Goal: Transaction & Acquisition: Purchase product/service

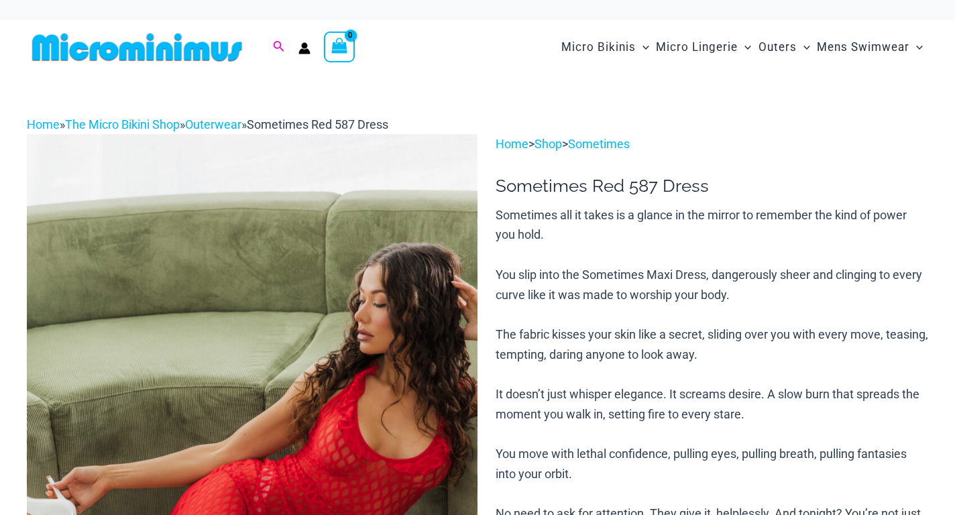
click at [279, 48] on icon "Search icon link" at bounding box center [278, 46] width 11 height 11
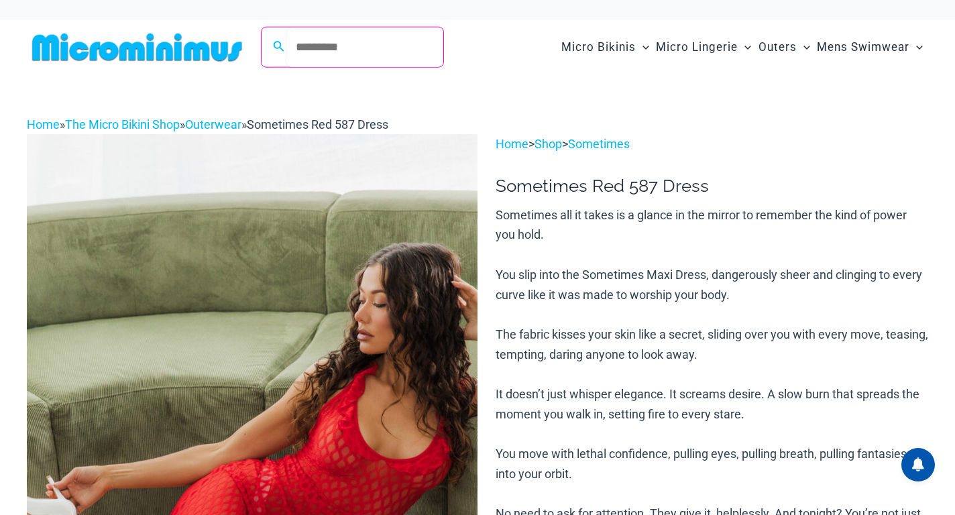
click at [332, 38] on input "Search for: Search" at bounding box center [365, 47] width 158 height 40
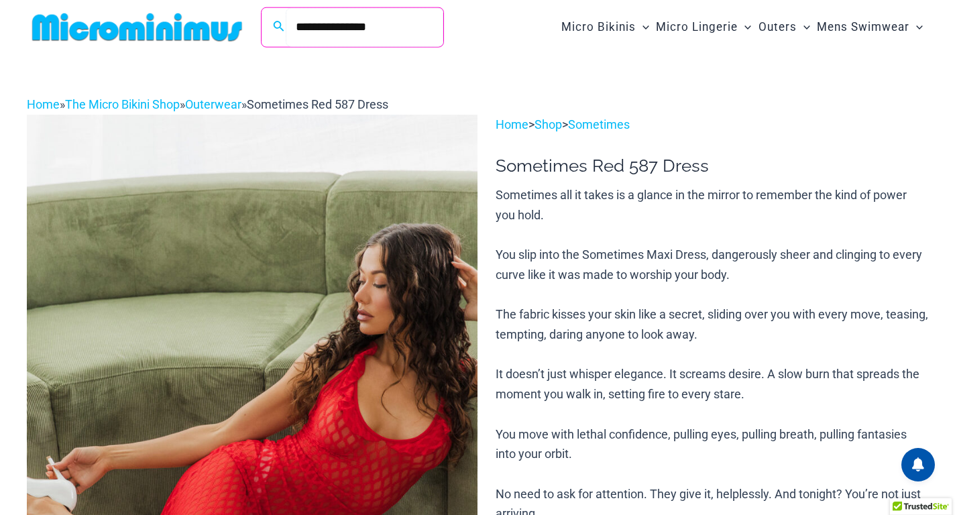
type input "**********"
click button "Search" at bounding box center [0, 0] width 0 height 0
